Goal: Transaction & Acquisition: Purchase product/service

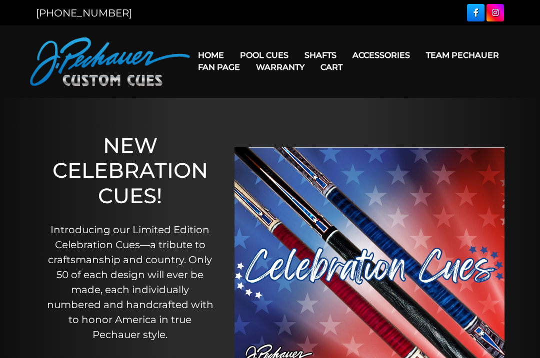
click at [322, 90] on link "JP Series (T) – NEW" at bounding box center [294, 83] width 123 height 14
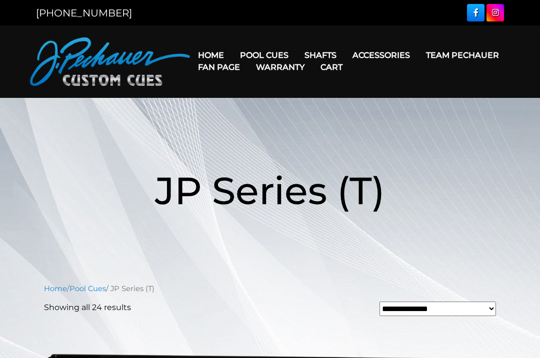
click at [332, 105] on link "Pro Series (R) – NEW" at bounding box center [294, 98] width 123 height 14
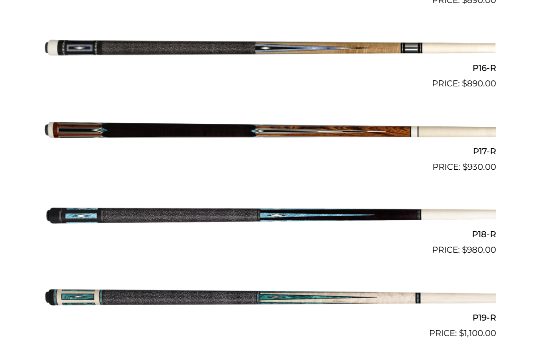
scroll to position [1563, 0]
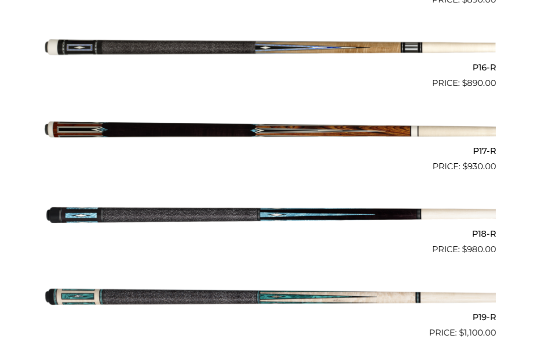
click at [238, 128] on img at bounding box center [270, 131] width 452 height 75
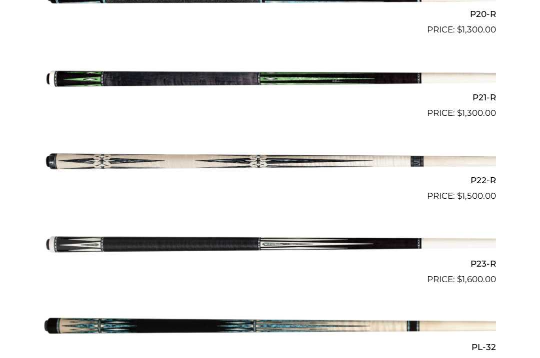
scroll to position [1957, 0]
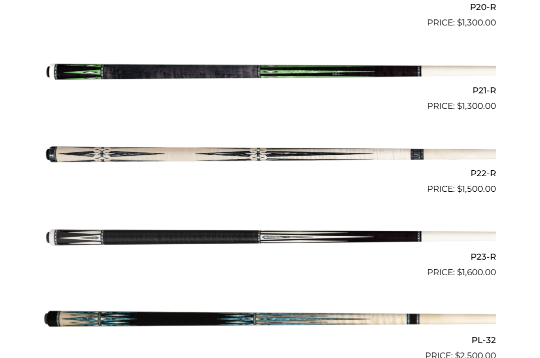
click at [258, 228] on img at bounding box center [270, 237] width 452 height 75
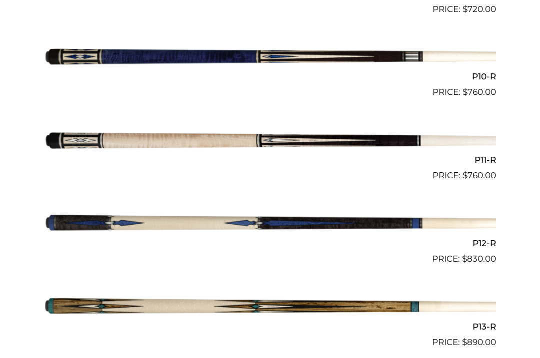
scroll to position [1035, 0]
